Goal: Task Accomplishment & Management: Use online tool/utility

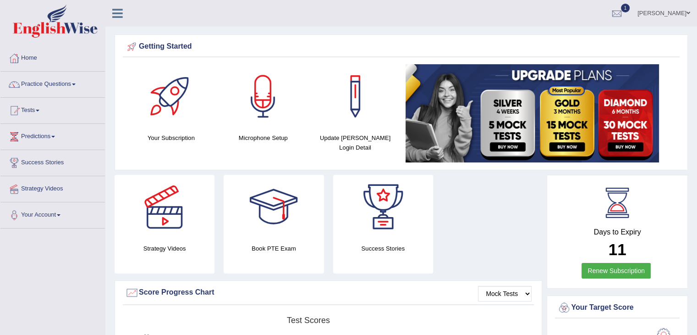
click at [624, 11] on div at bounding box center [617, 14] width 14 height 14
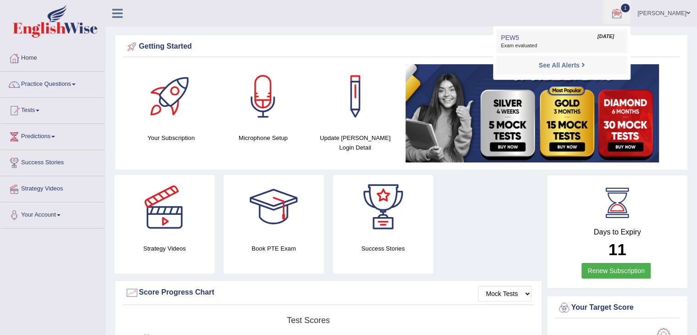
click at [619, 43] on span "Exam evaluated" at bounding box center [562, 45] width 122 height 7
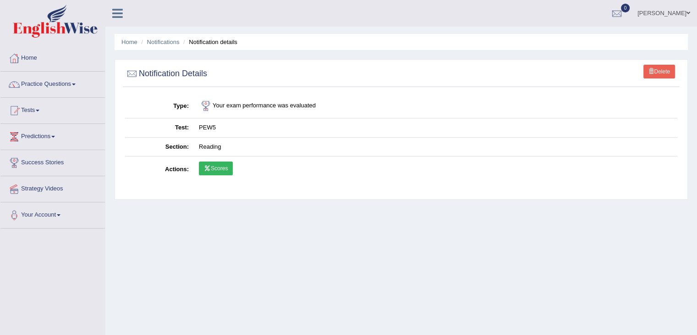
click at [227, 166] on link "Scores" at bounding box center [216, 168] width 34 height 14
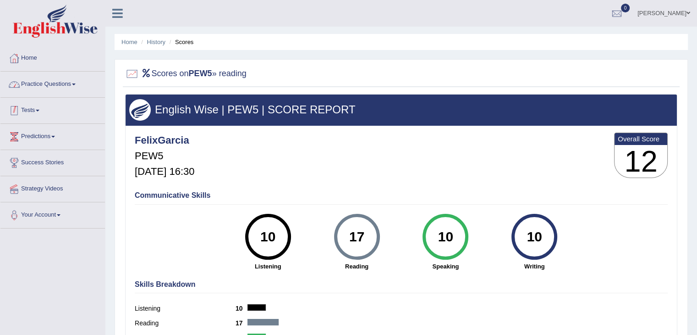
click at [42, 115] on link "Tests" at bounding box center [52, 109] width 104 height 23
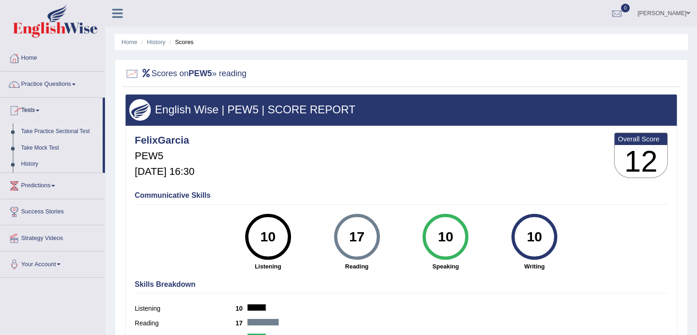
click at [51, 131] on link "Take Practice Sectional Test" at bounding box center [60, 131] width 86 height 16
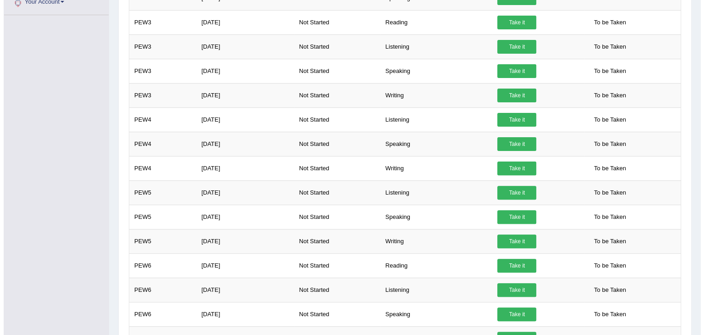
scroll to position [264, 0]
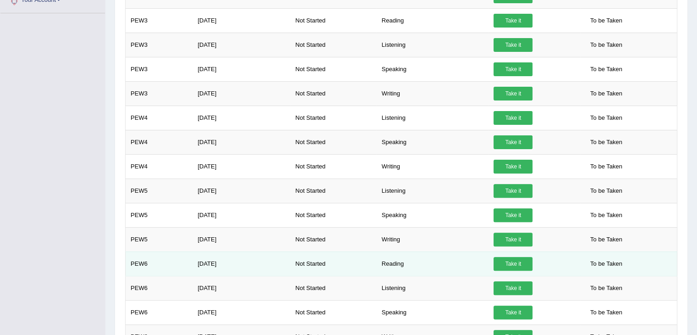
click at [519, 257] on link "Take it" at bounding box center [513, 264] width 39 height 14
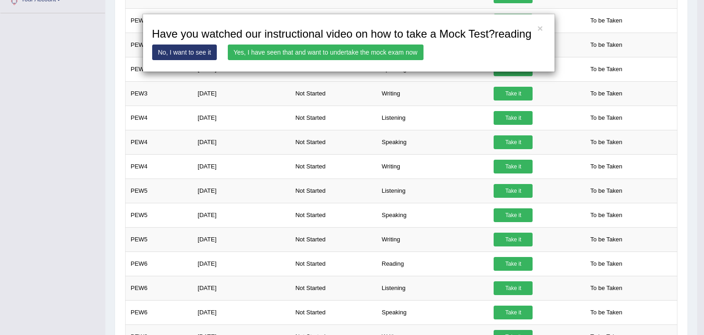
click at [374, 56] on link "Yes, I have seen that and want to undertake the mock exam now" at bounding box center [326, 52] width 196 height 16
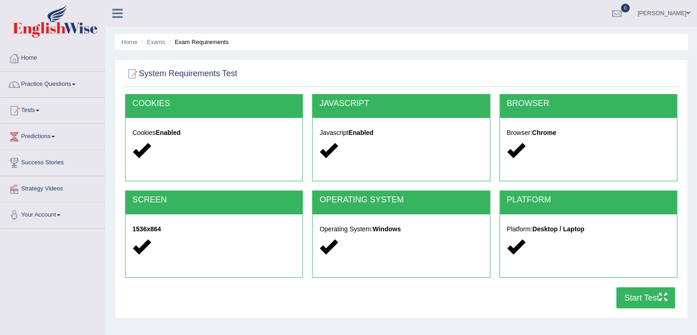
click at [647, 294] on button "Start Test" at bounding box center [645, 297] width 59 height 21
